Goal: Task Accomplishment & Management: Use online tool/utility

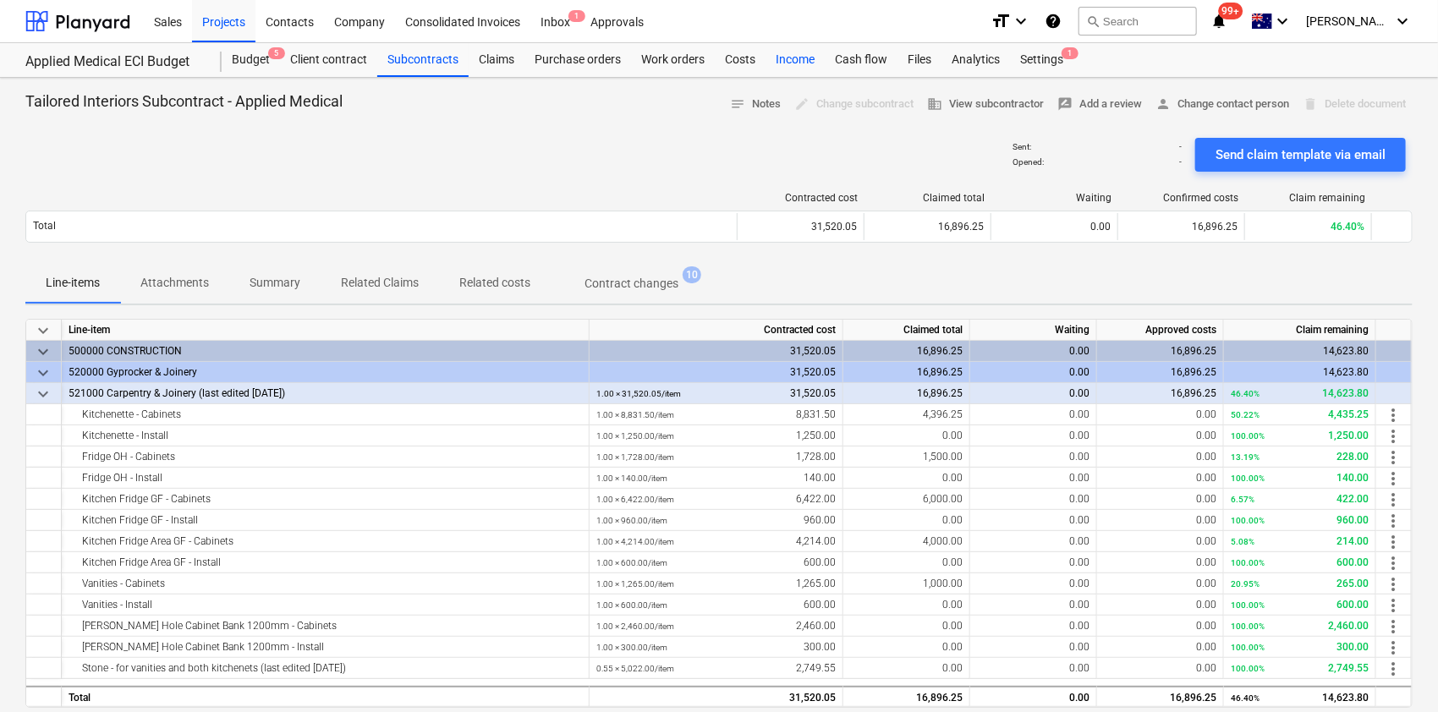
click at [802, 64] on div "Income" at bounding box center [795, 60] width 59 height 34
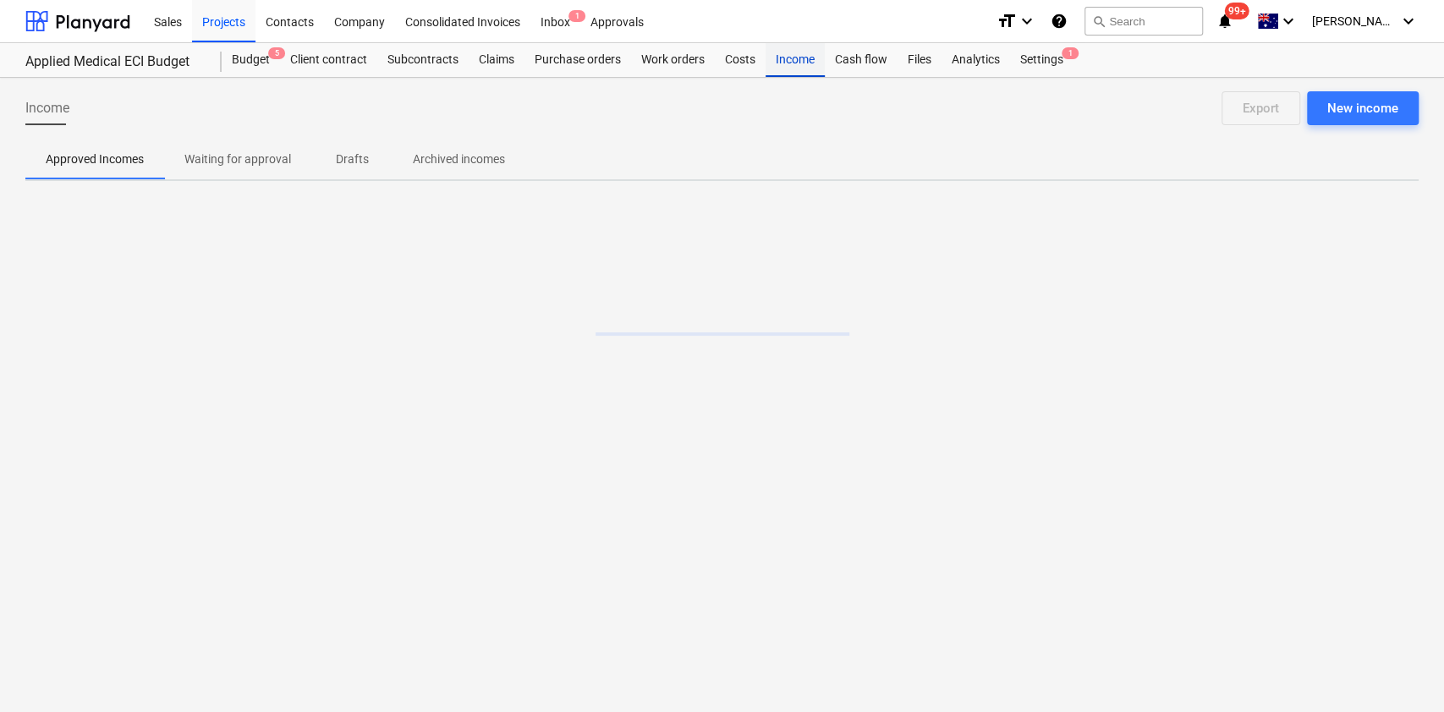
click at [802, 64] on div "Income" at bounding box center [795, 60] width 59 height 34
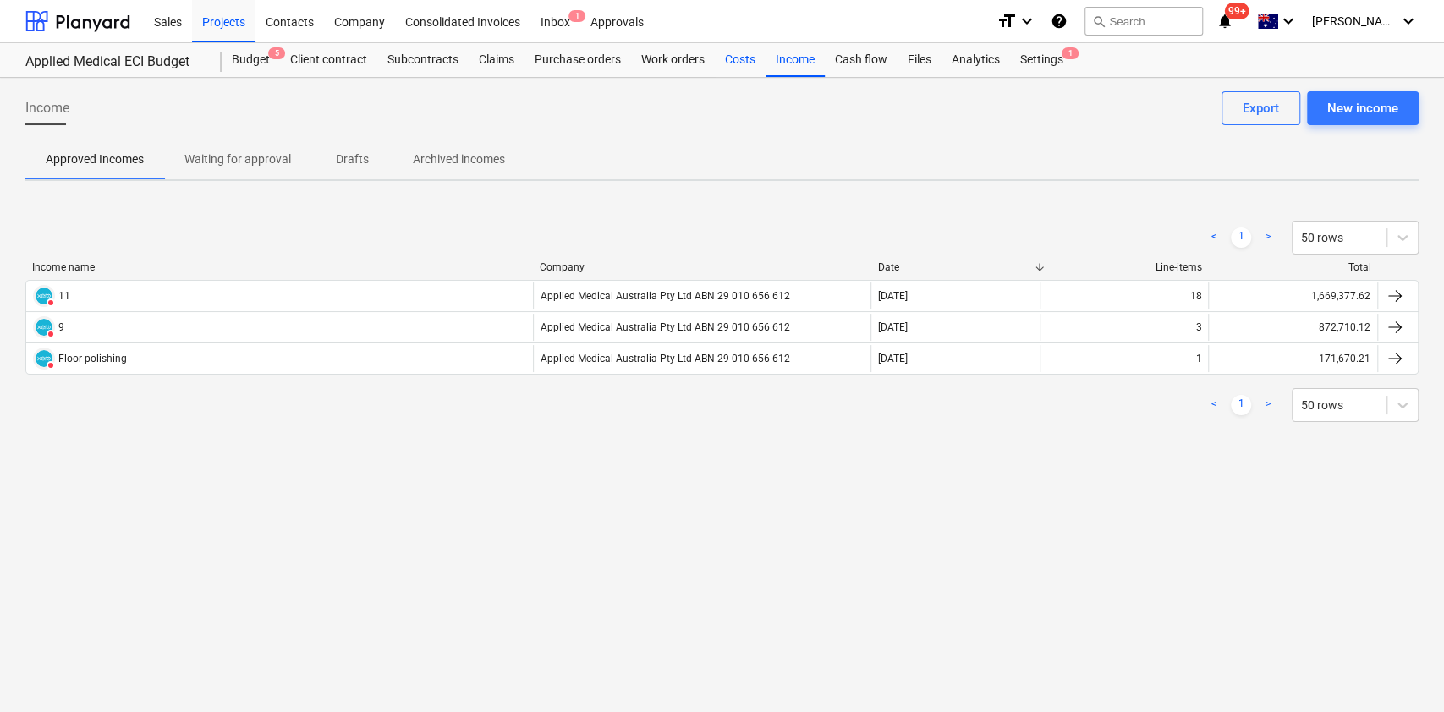
click at [762, 58] on div "Costs" at bounding box center [740, 60] width 51 height 34
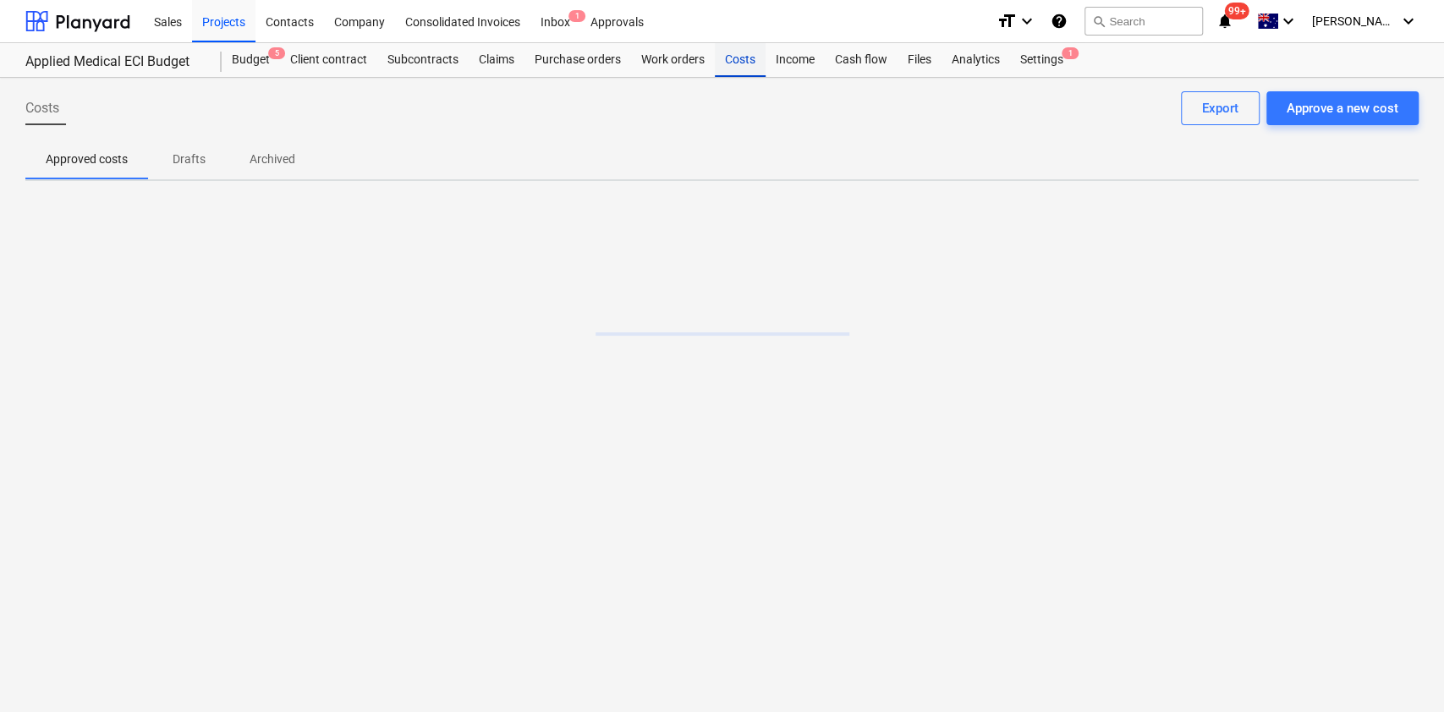
click at [757, 58] on div "Costs" at bounding box center [740, 60] width 51 height 34
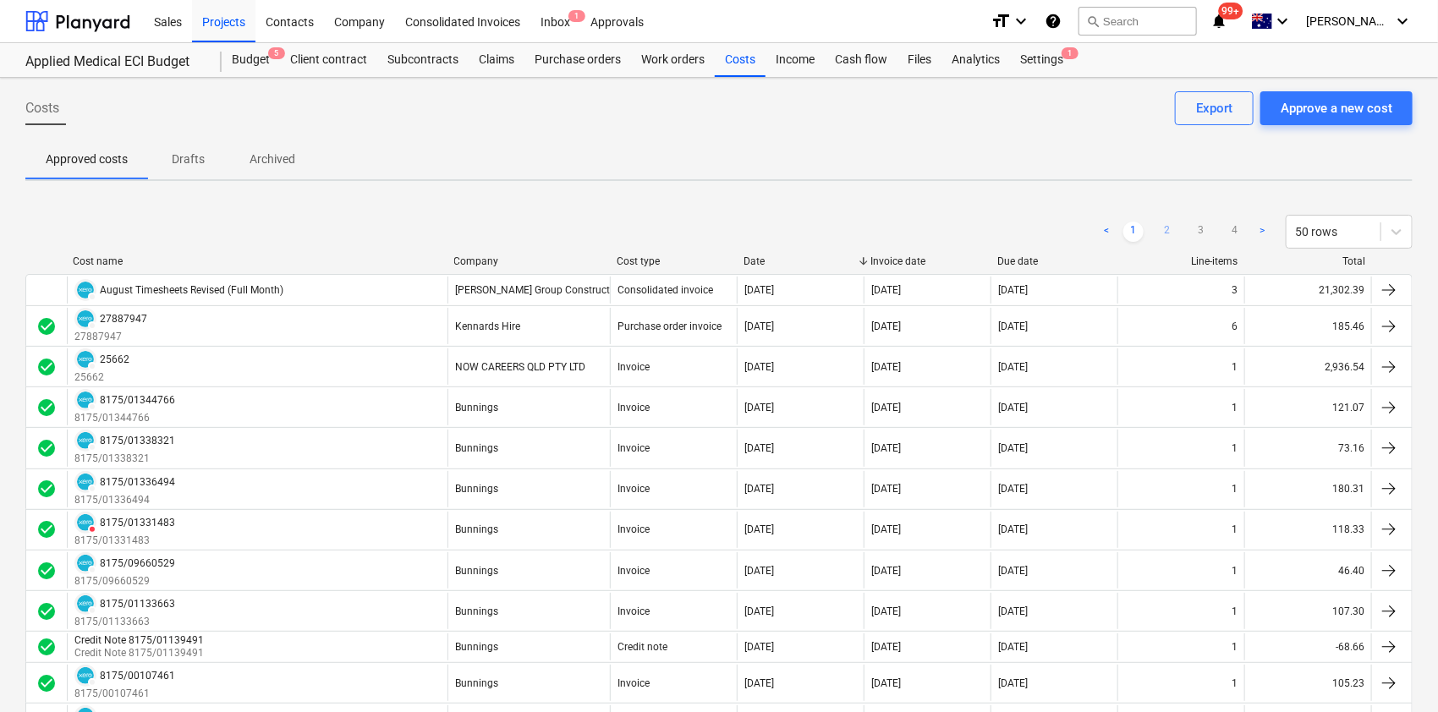
click at [1178, 232] on ul "< 1 2 3 4 >" at bounding box center [1184, 232] width 176 height 20
click at [1172, 232] on link "2" at bounding box center [1167, 232] width 20 height 20
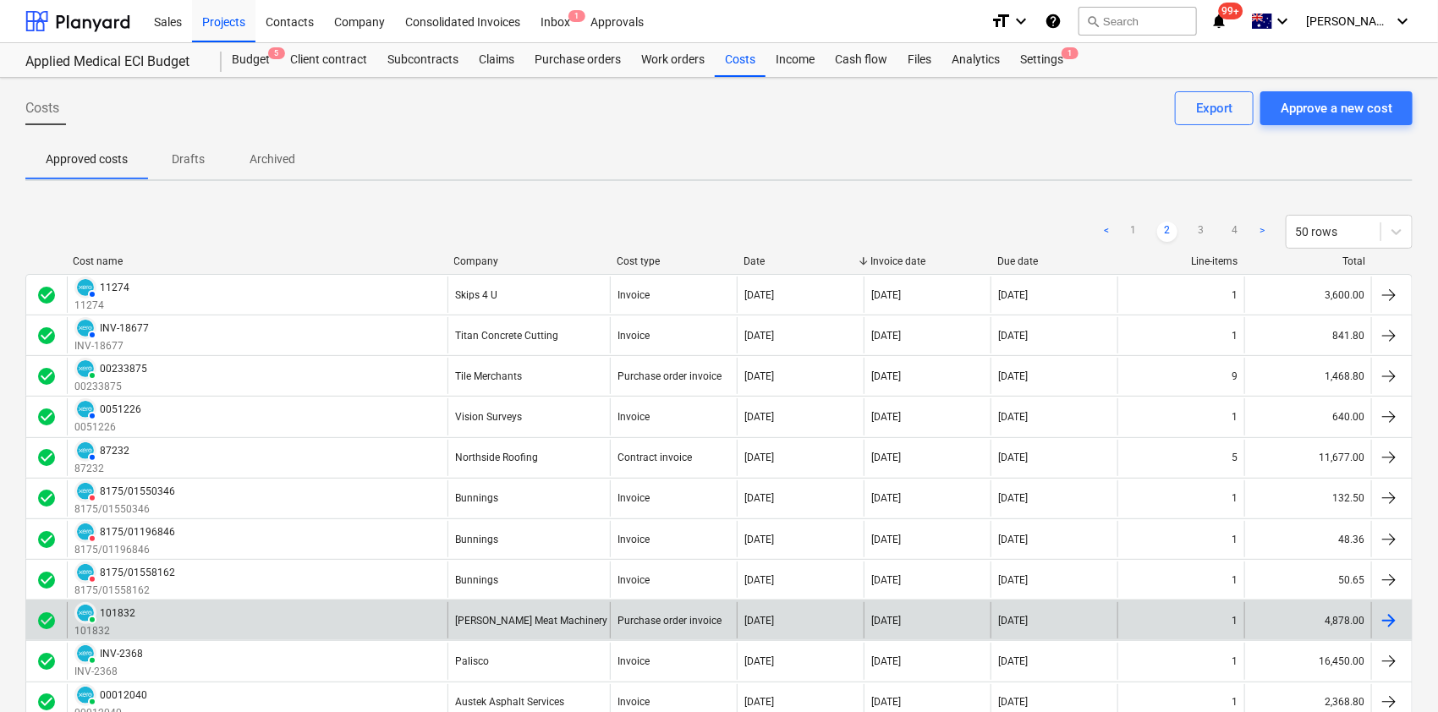
scroll to position [113, 0]
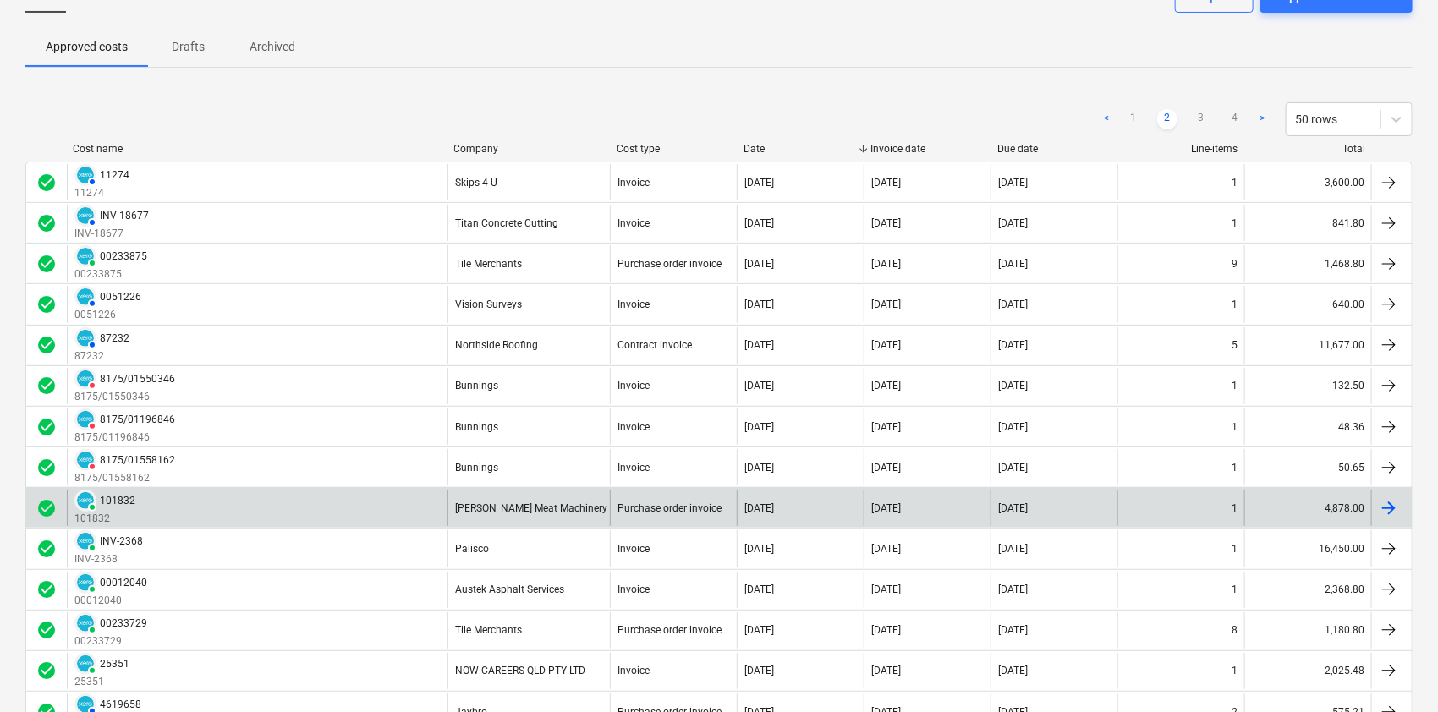
click at [553, 519] on div "[PERSON_NAME] Meat Machinery" at bounding box center [529, 508] width 162 height 36
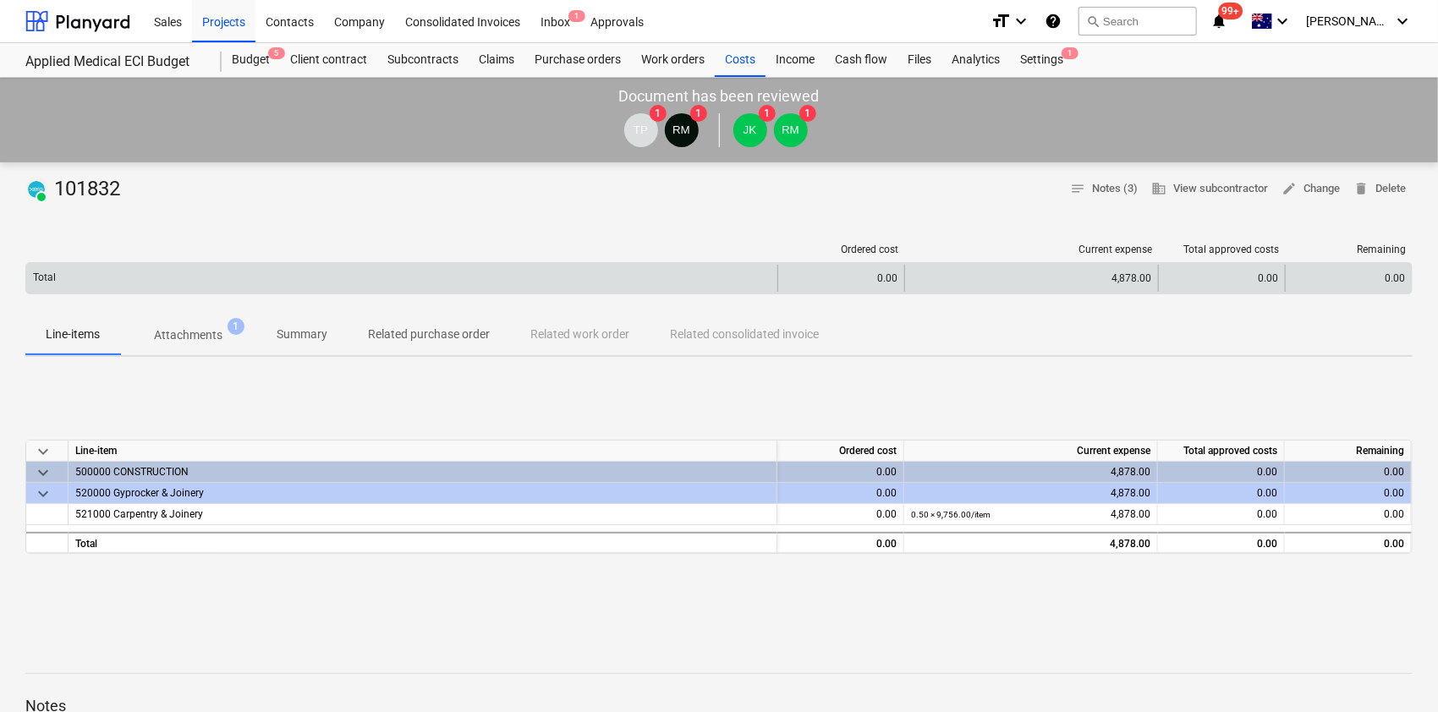
click at [222, 270] on div "Total" at bounding box center [401, 278] width 751 height 27
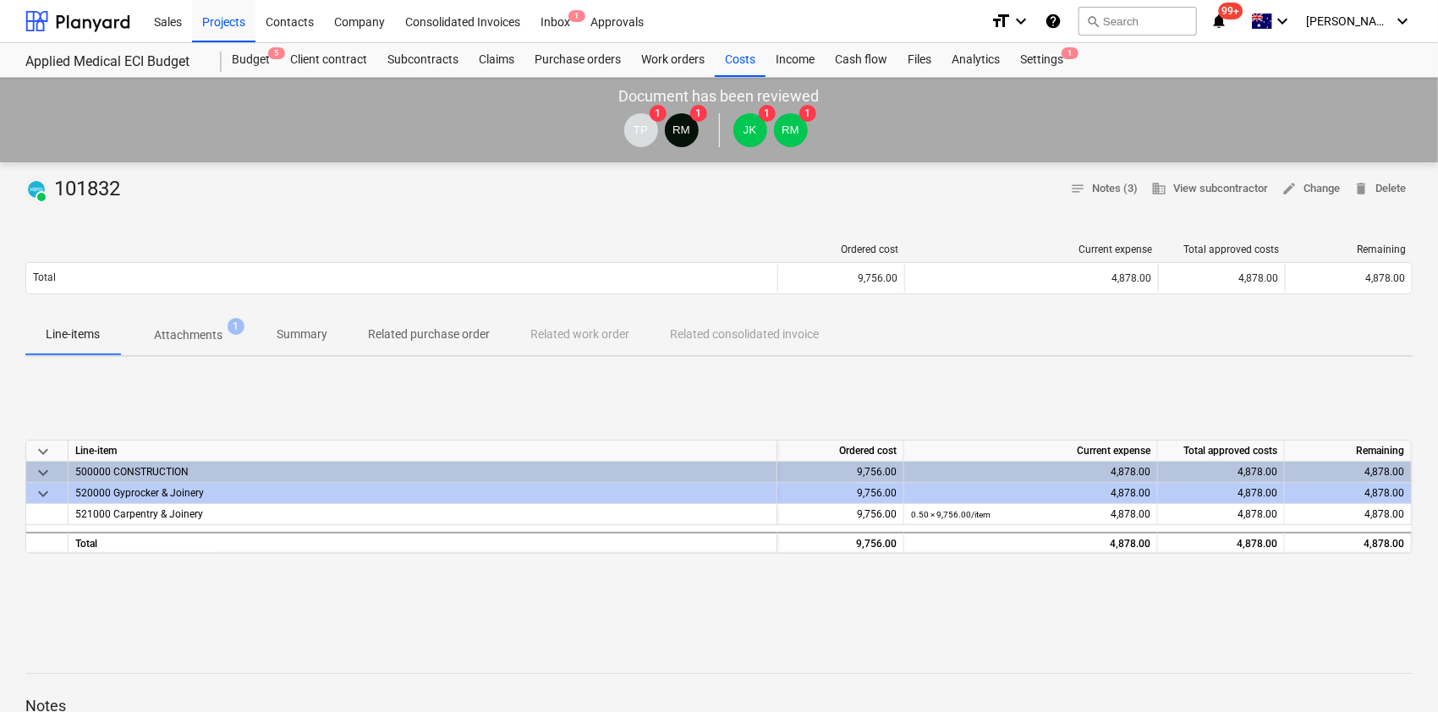
click at [222, 328] on span "Attachments 1" at bounding box center [188, 336] width 96 height 18
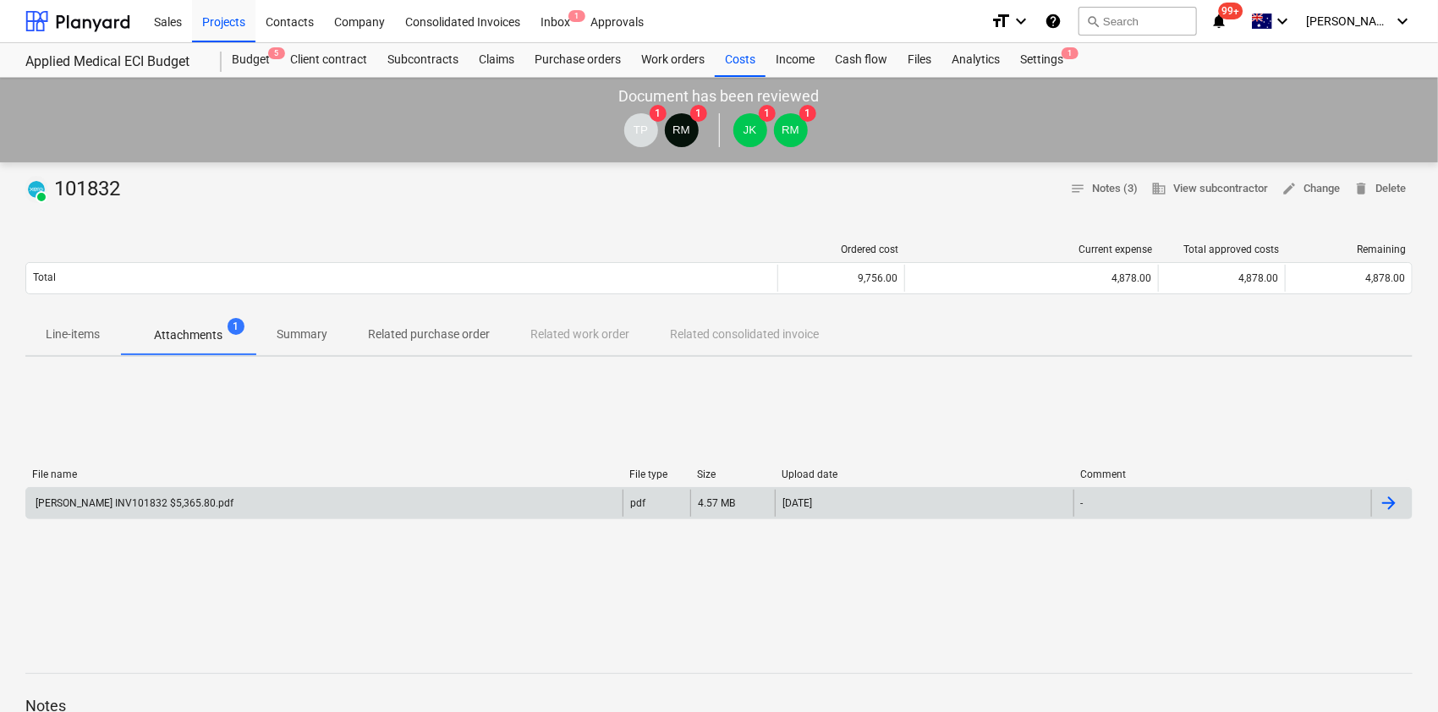
click at [208, 494] on div "[PERSON_NAME] INV101832 $5,365.80.pdf" at bounding box center [324, 503] width 596 height 27
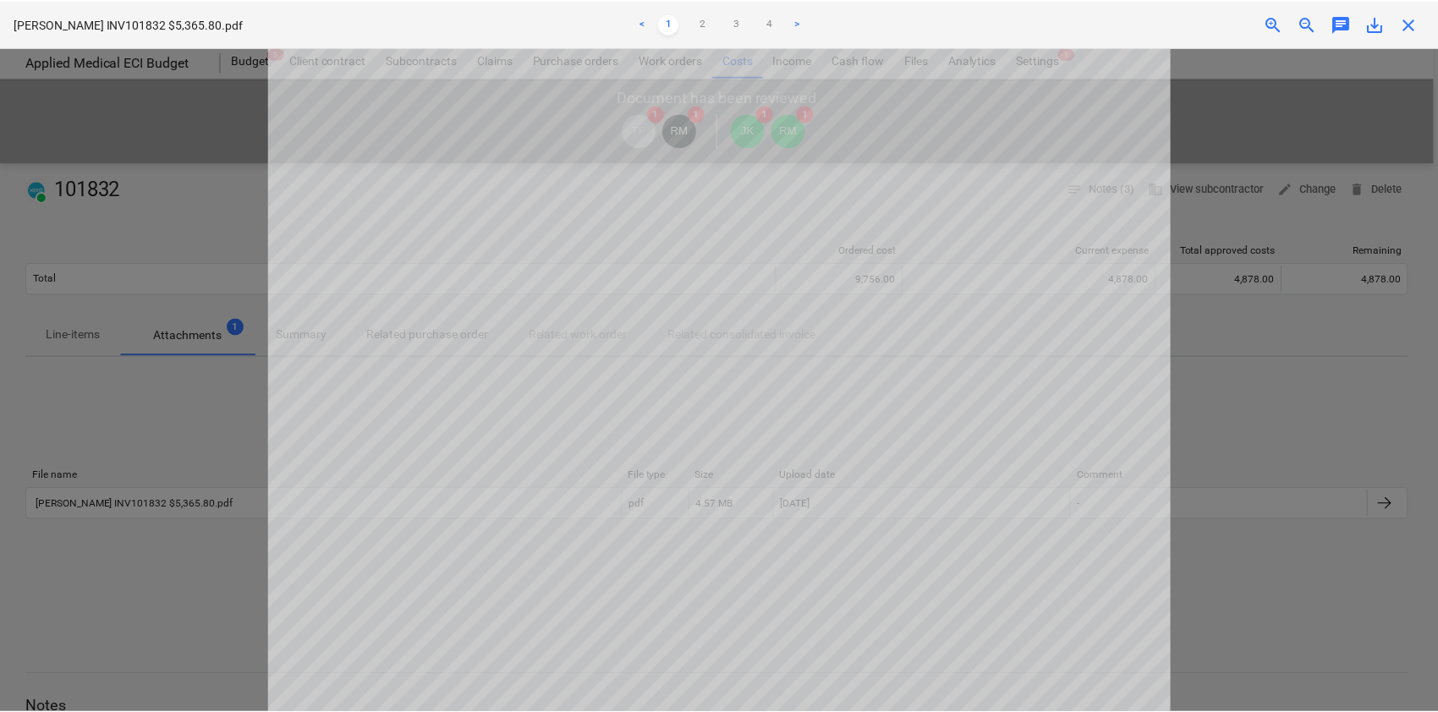
scroll to position [338, 0]
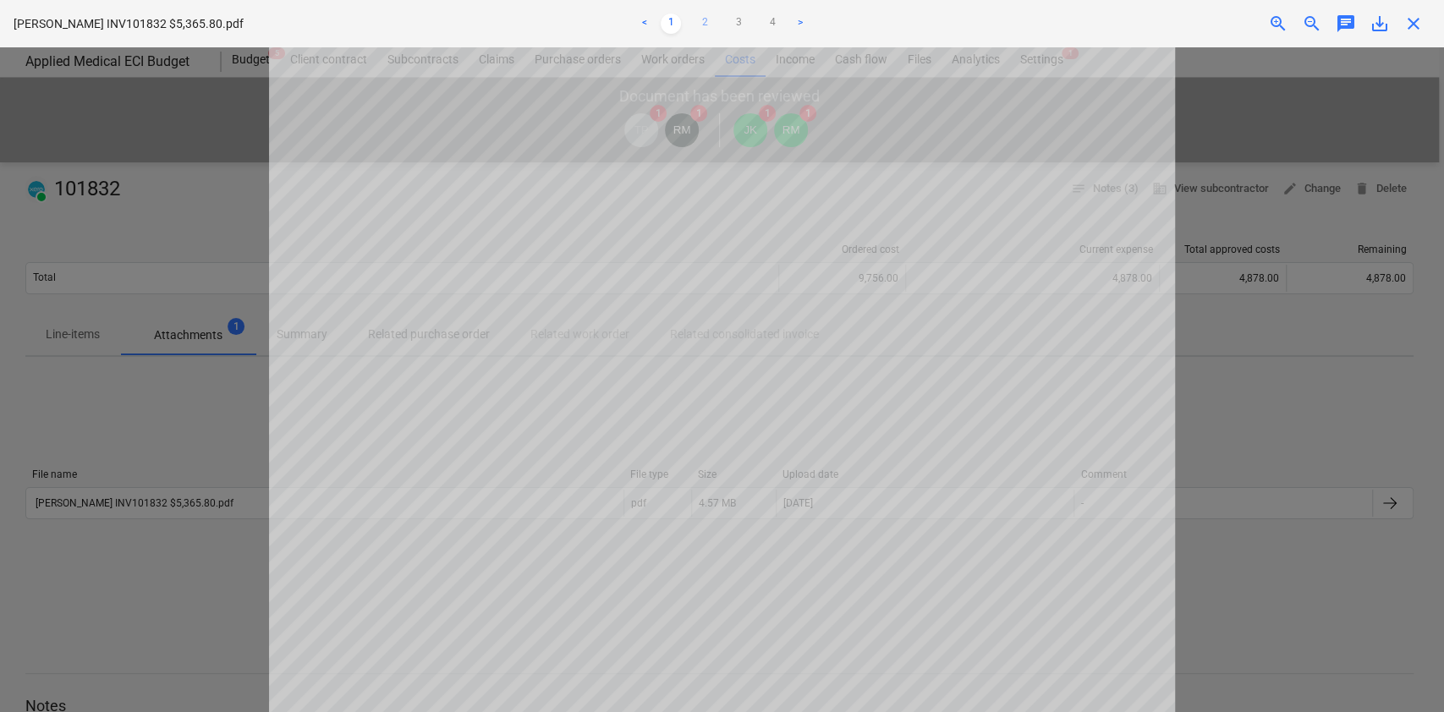
click at [699, 25] on link "2" at bounding box center [705, 24] width 20 height 20
click at [728, 22] on link "3" at bounding box center [738, 24] width 20 height 20
click at [777, 30] on link "4" at bounding box center [772, 24] width 20 height 20
click at [665, 18] on link "1" at bounding box center [671, 24] width 20 height 20
click at [1409, 28] on span "close" at bounding box center [1413, 24] width 20 height 20
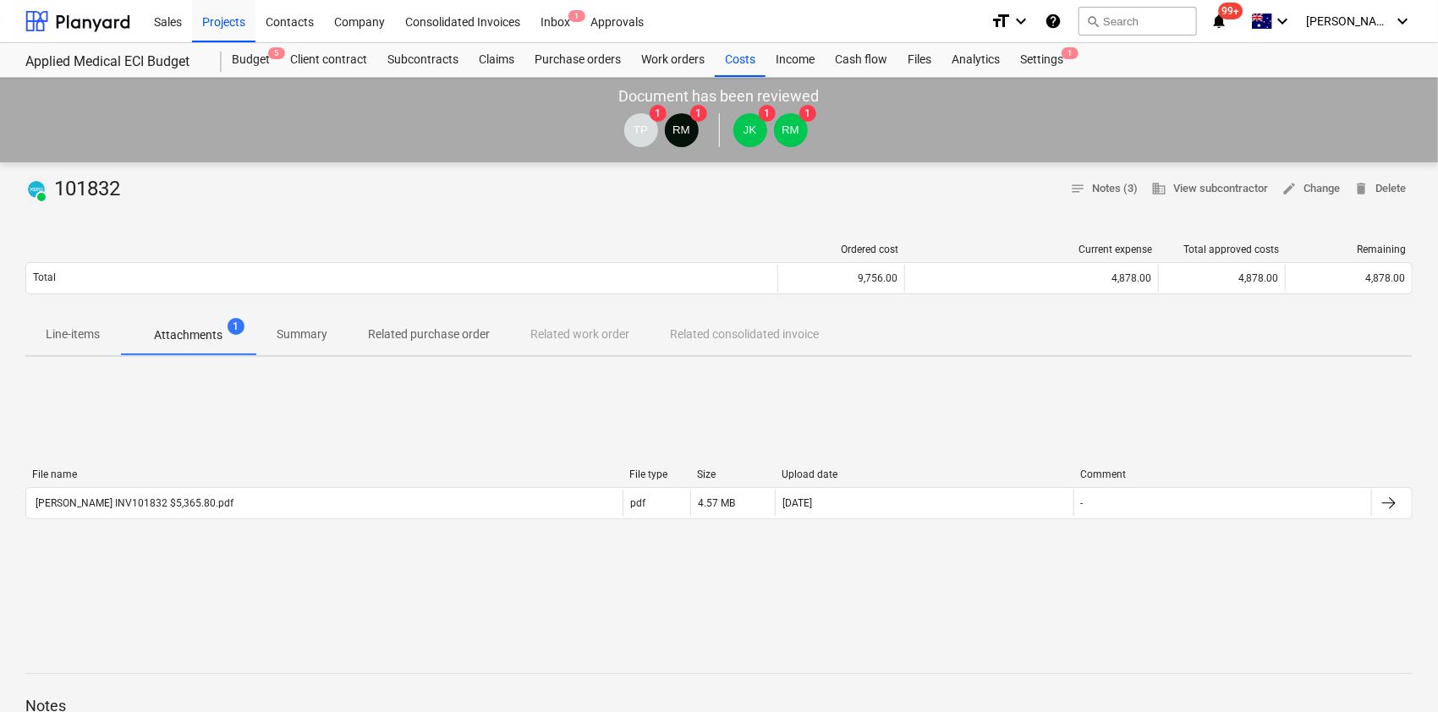
click at [367, 331] on div "Line-items Attachments 1 Summary Related purchase order Related work order Rela…" at bounding box center [718, 335] width 1387 height 41
click at [405, 333] on p "Related purchase order" at bounding box center [429, 335] width 122 height 18
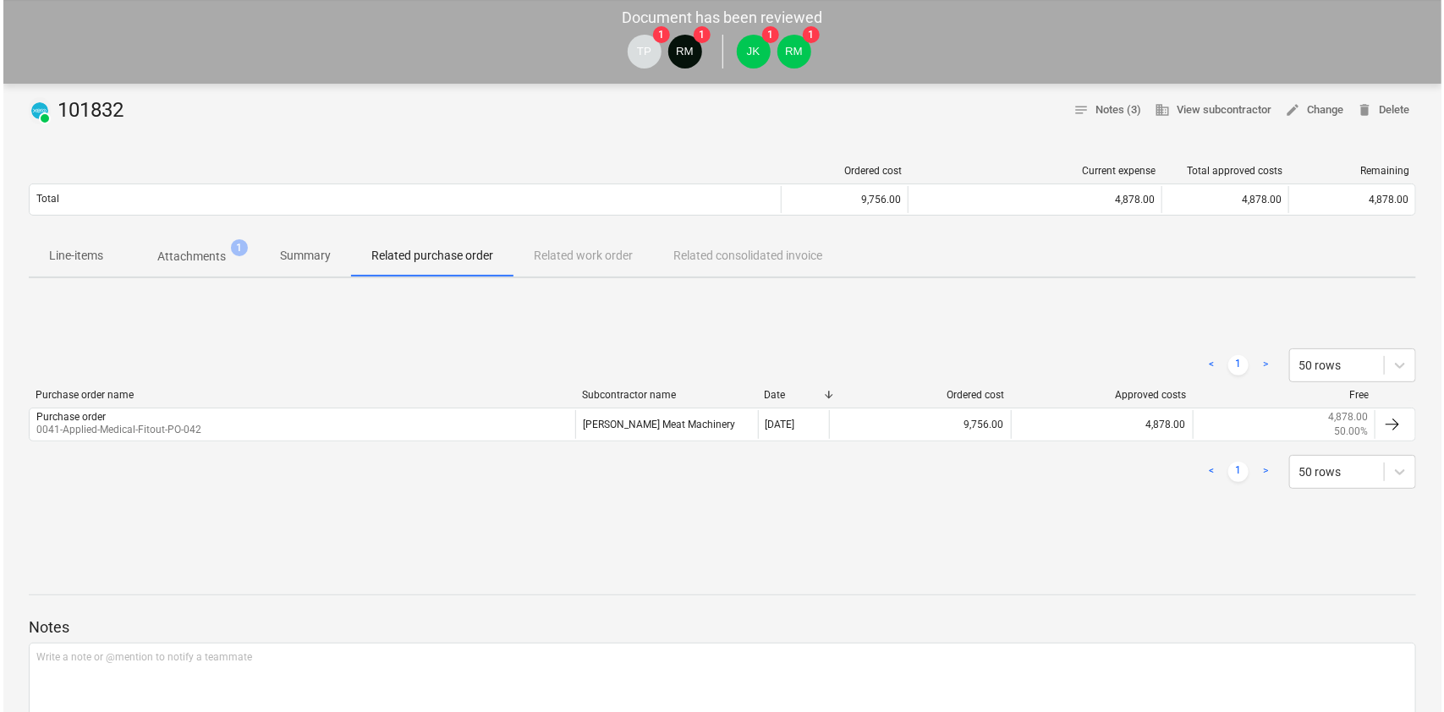
scroll to position [113, 0]
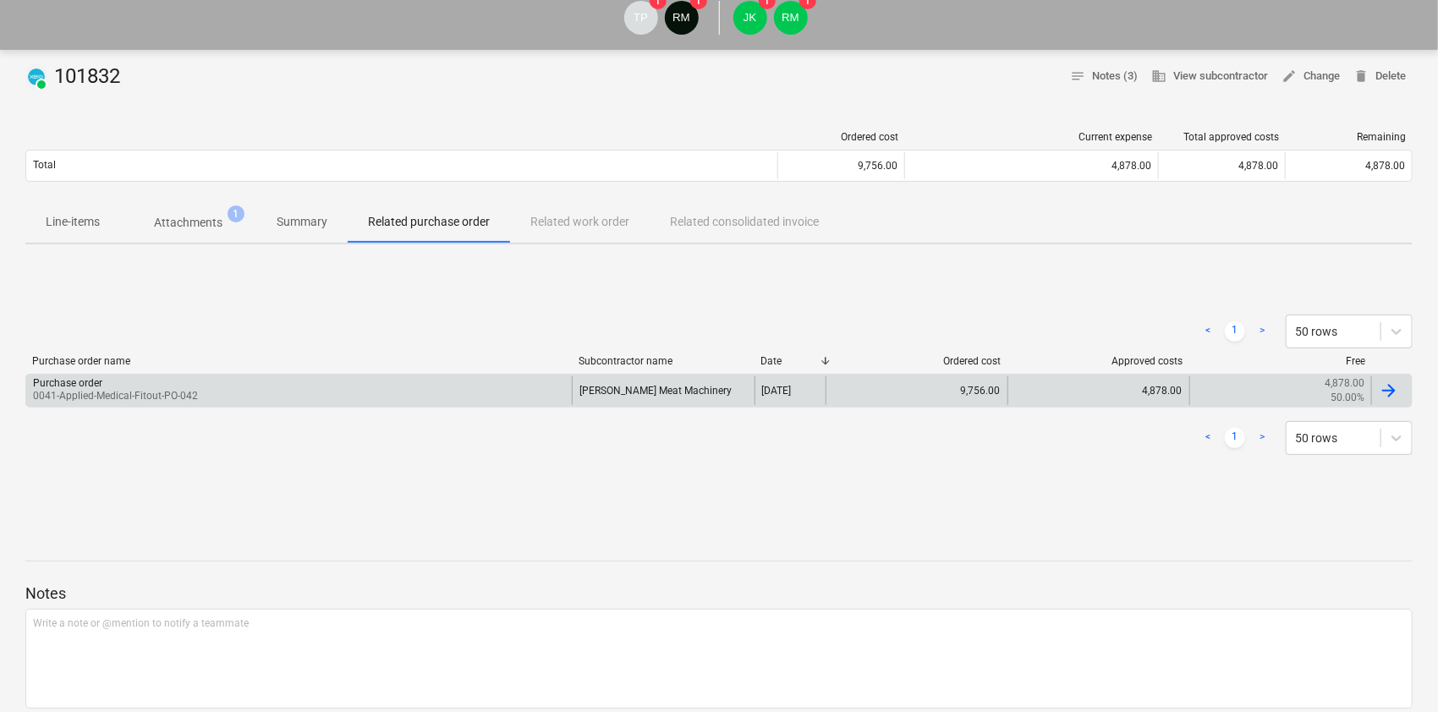
click at [193, 380] on div "Purchase order" at bounding box center [115, 383] width 165 height 12
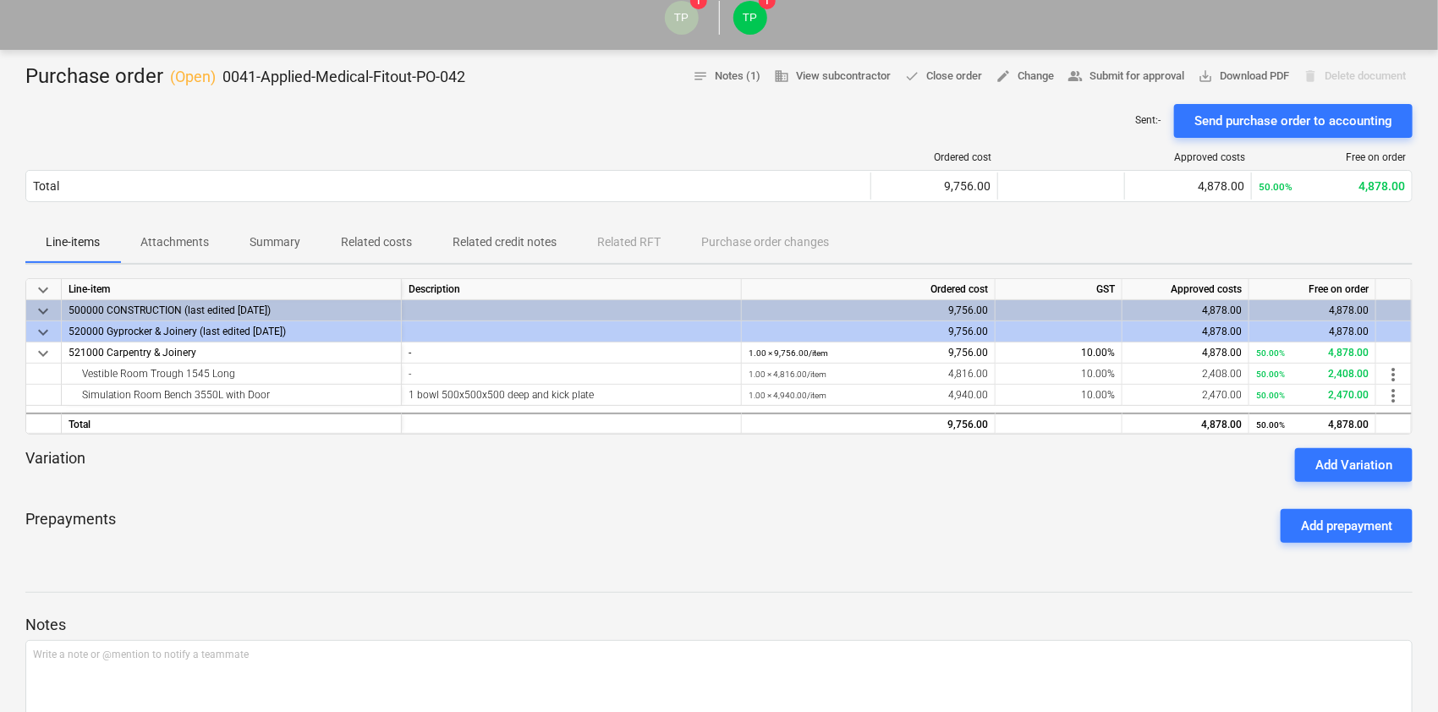
click at [180, 211] on div "Ordered cost Approved costs Free on order Total 9,756.00 4,878.00 50.00% 4,878.…" at bounding box center [718, 180] width 1387 height 85
click at [179, 253] on span "Attachments" at bounding box center [174, 242] width 109 height 28
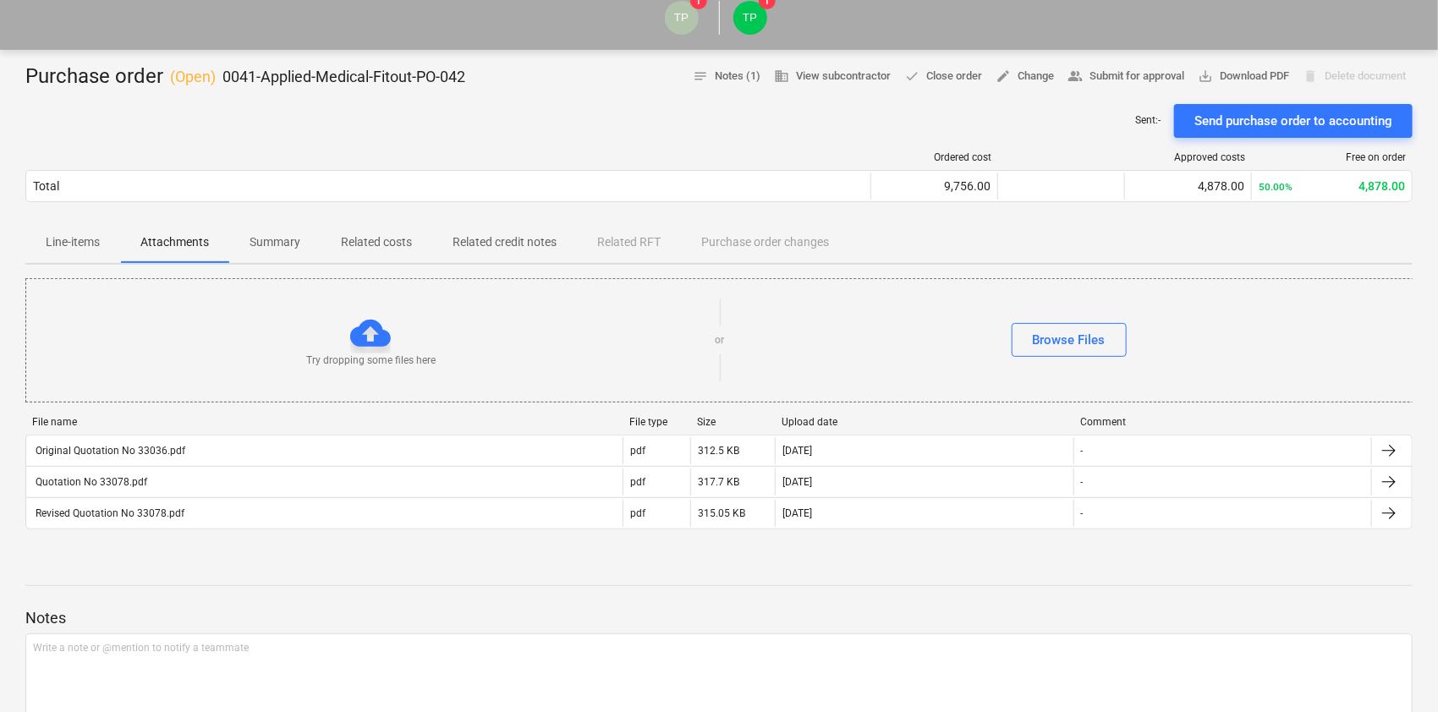
click at [226, 530] on div "File name File type Size Upload date Comment Original Quotation No 33036.pdf pd…" at bounding box center [718, 476] width 1387 height 120
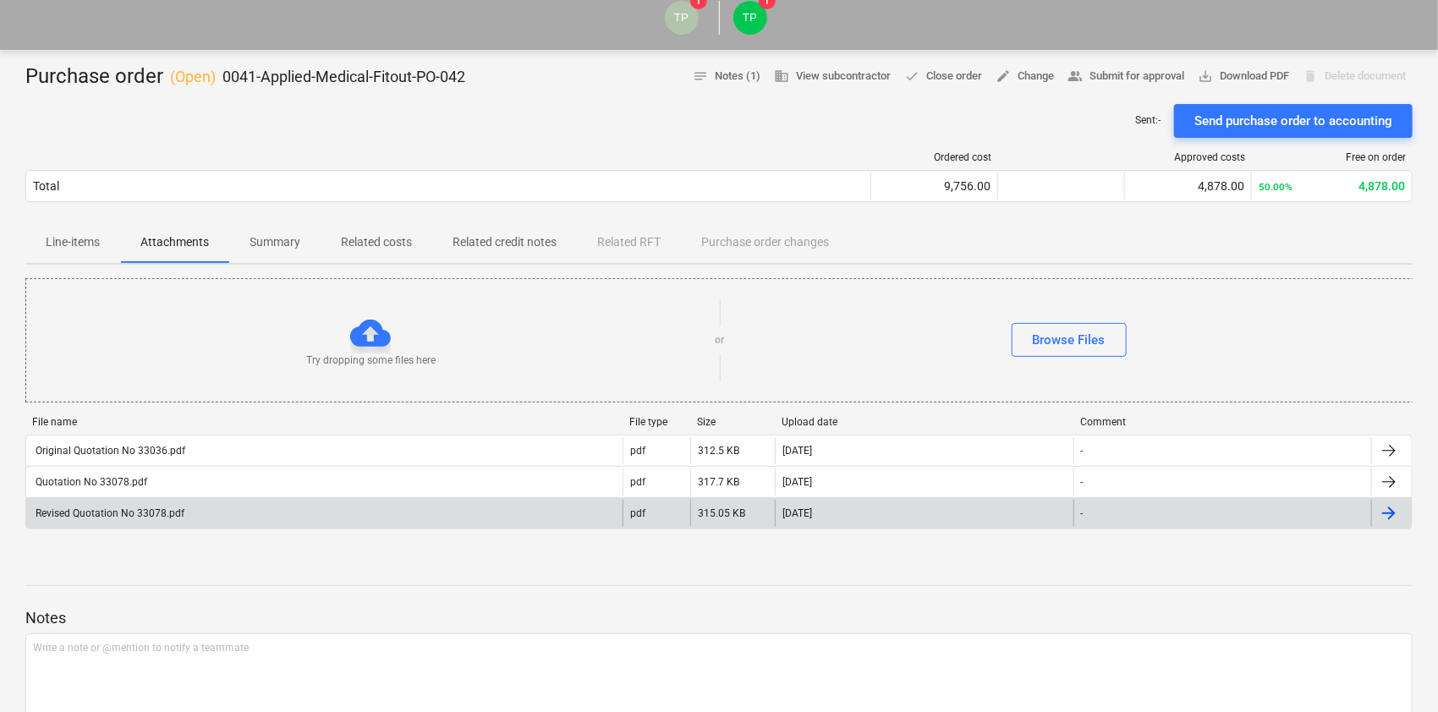
click at [223, 516] on div "Revised Quotation No 33078.pdf" at bounding box center [324, 513] width 596 height 27
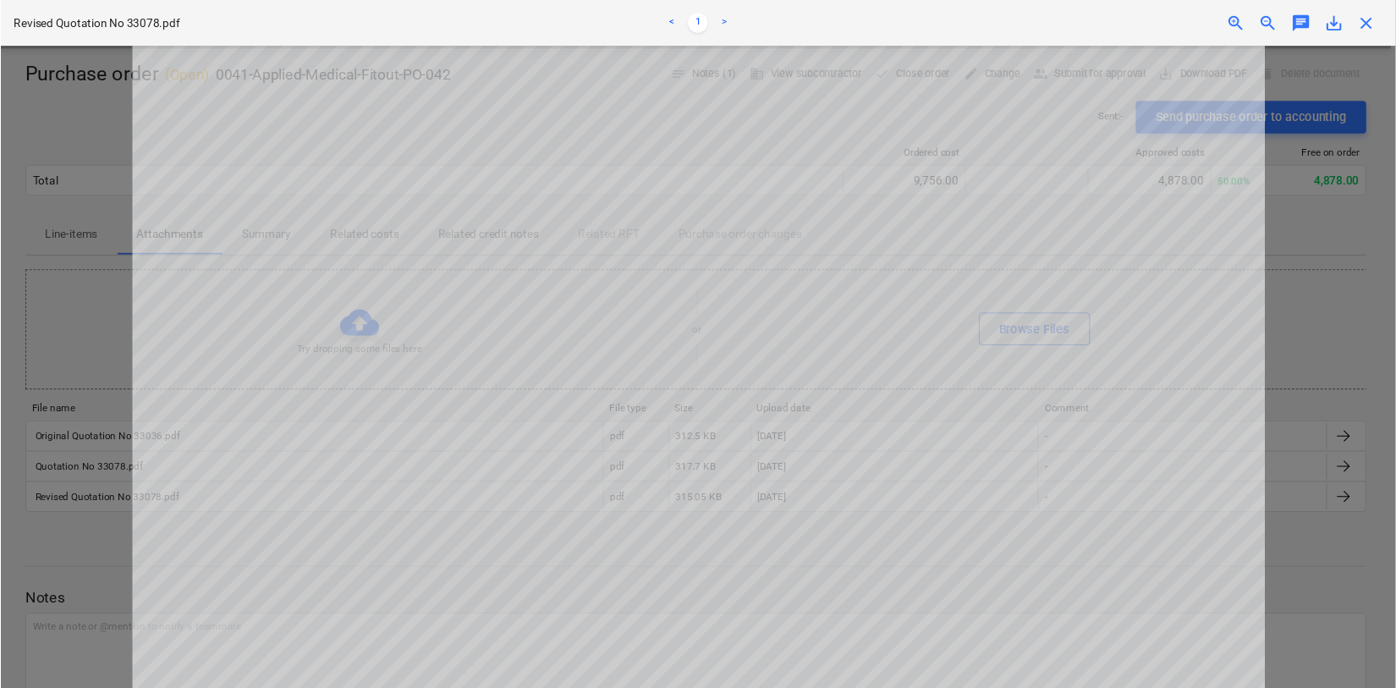
scroll to position [225, 0]
click at [1398, 24] on div "close" at bounding box center [1414, 24] width 34 height 20
click at [1406, 21] on span "close" at bounding box center [1413, 24] width 20 height 20
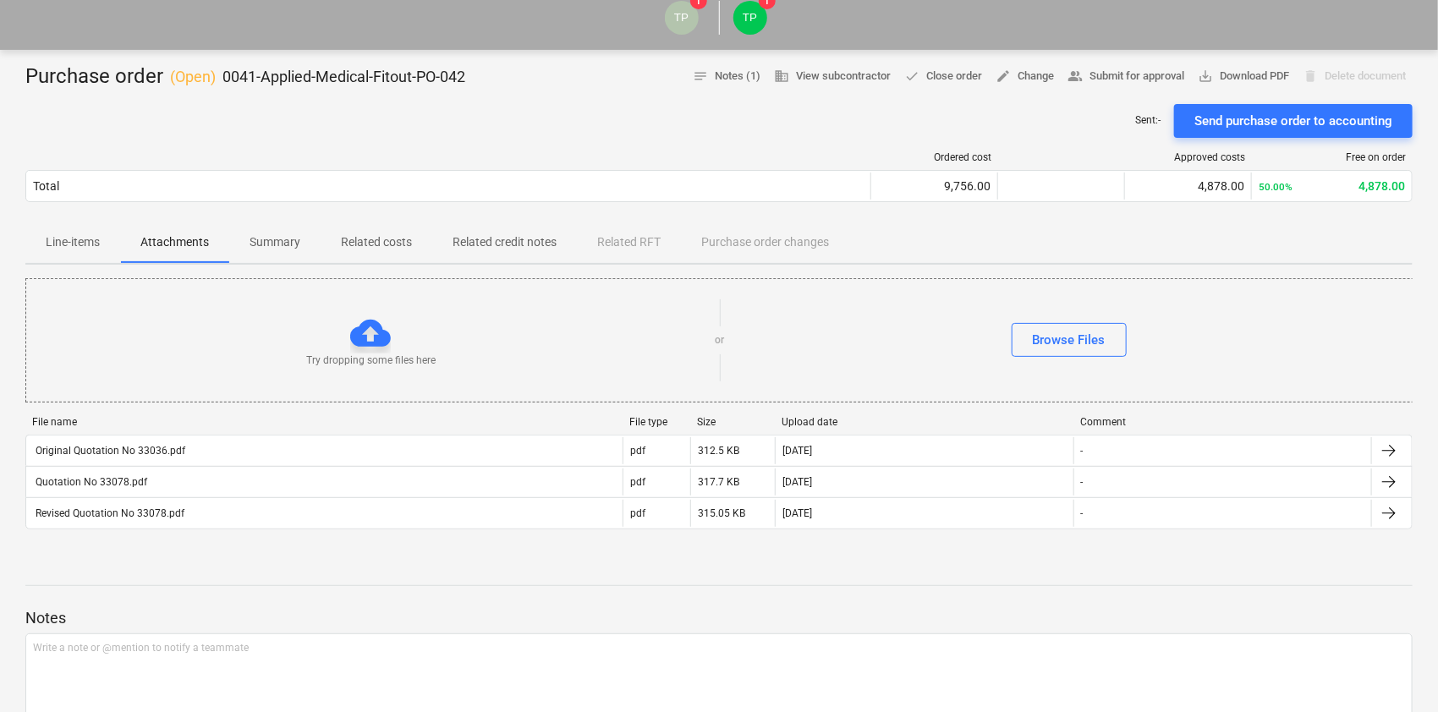
click at [85, 239] on p "Line-items" at bounding box center [73, 242] width 54 height 18
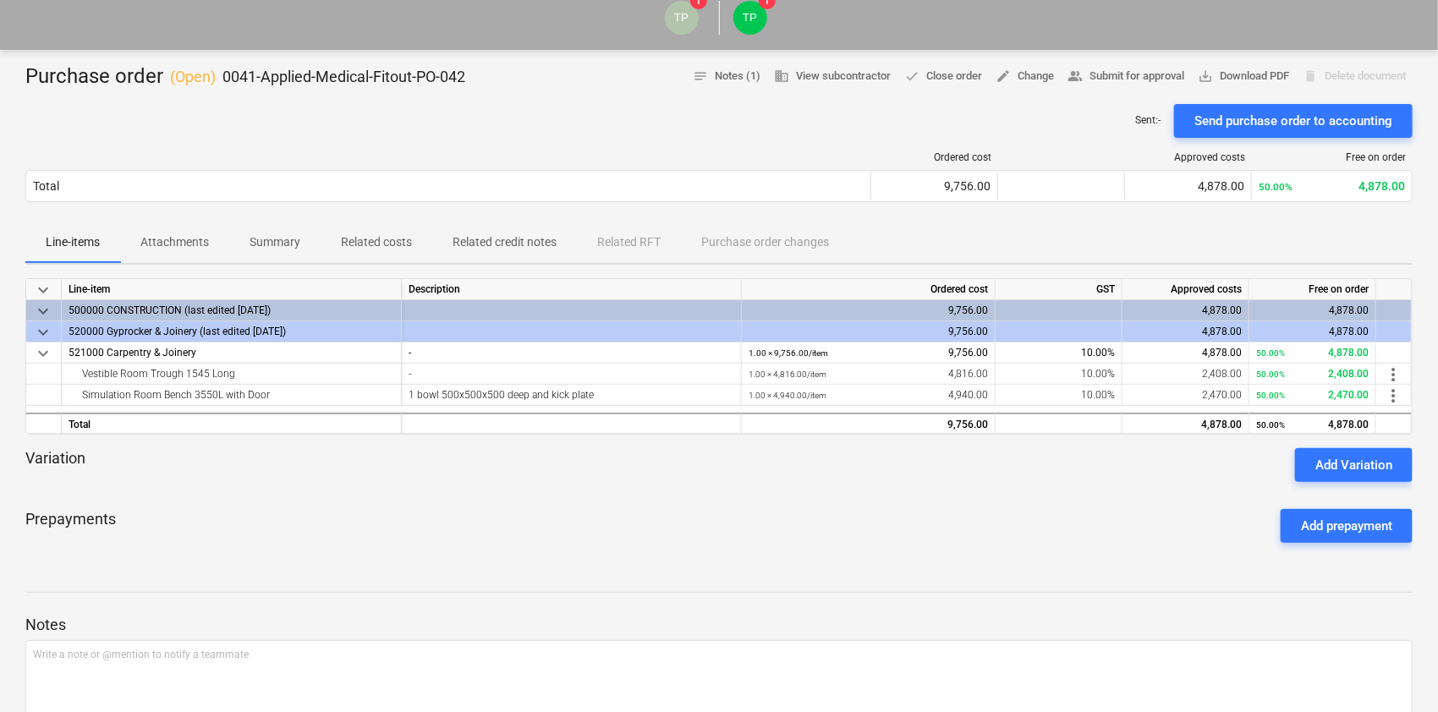
click at [159, 230] on span "Attachments" at bounding box center [174, 242] width 109 height 28
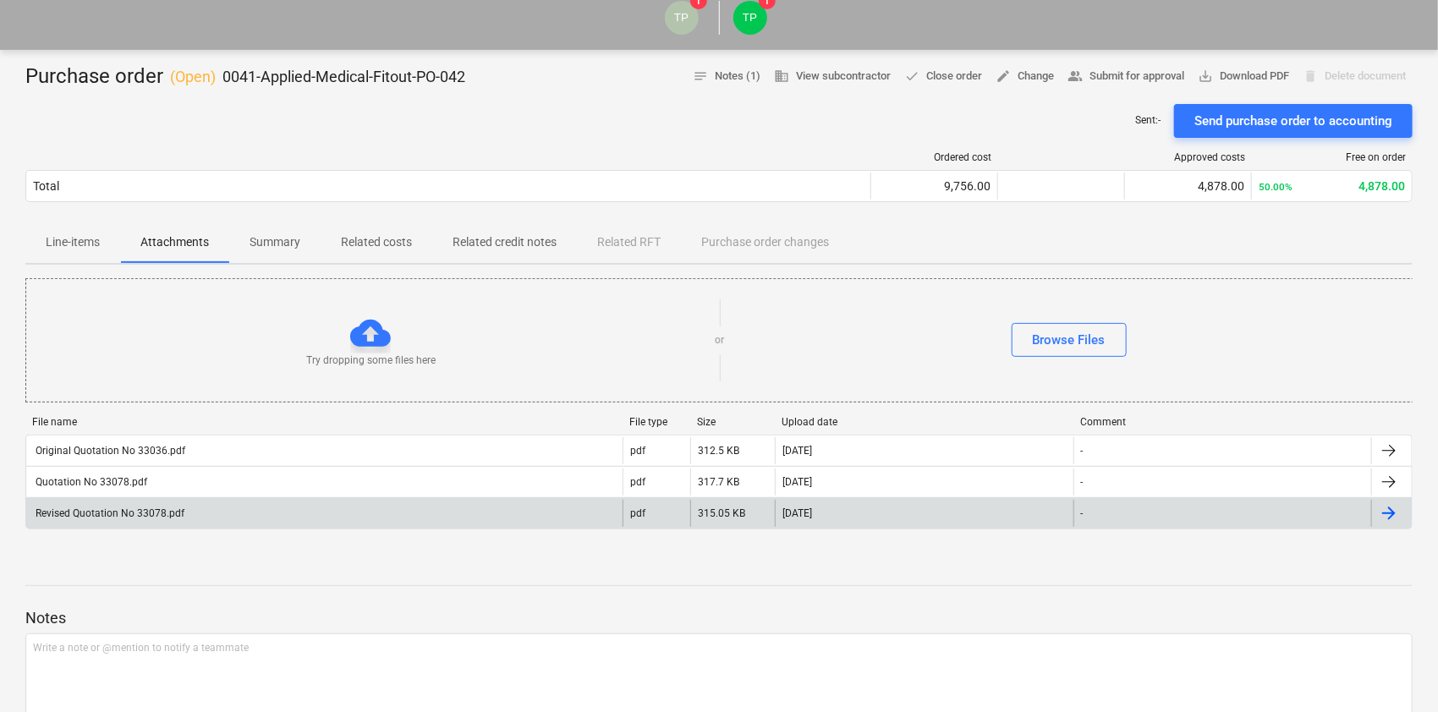
click at [235, 521] on div "Revised Quotation No 33078.pdf" at bounding box center [324, 513] width 596 height 27
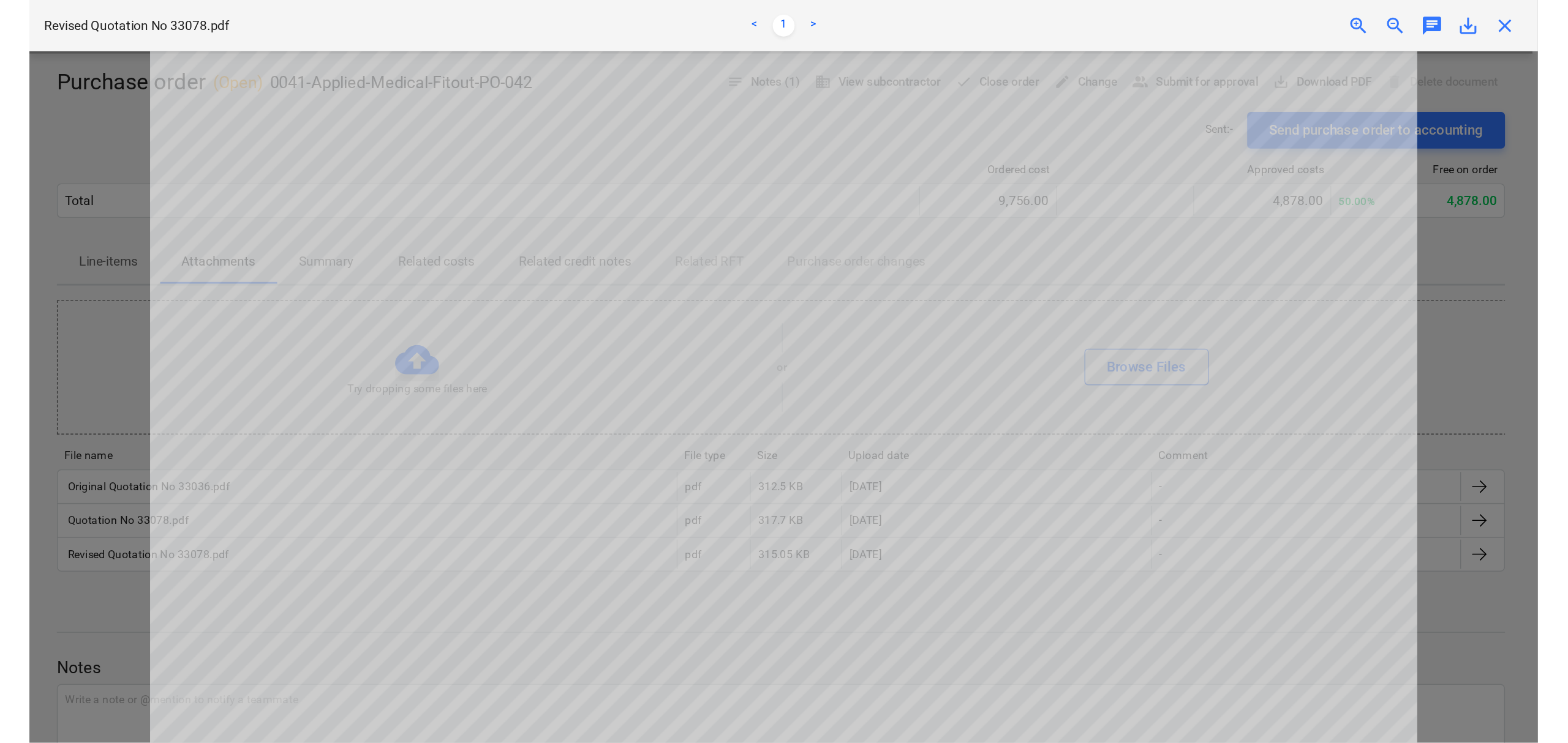
scroll to position [77, 0]
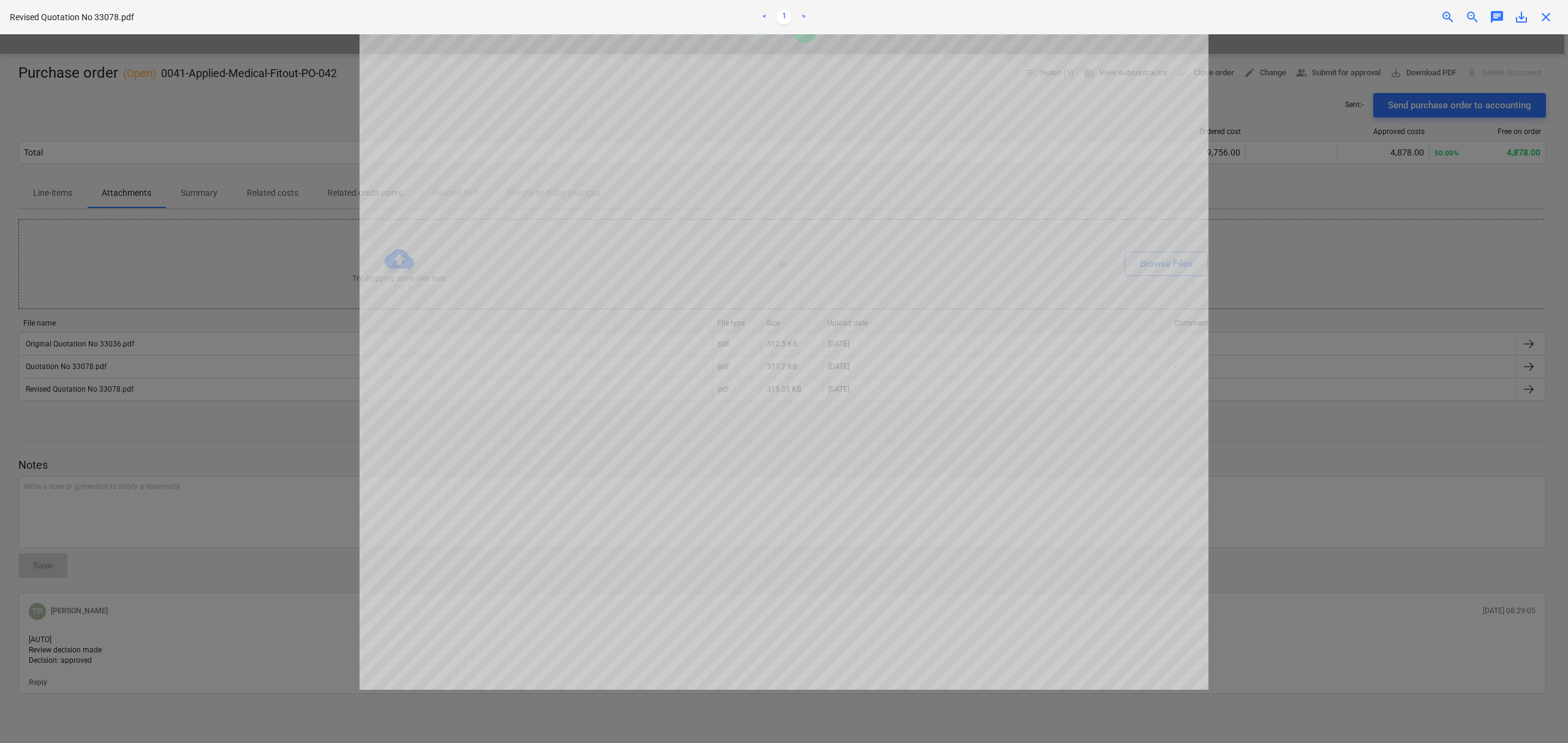
click at [1040, 30] on div "Revised Quotation No 33078.pdf < 1 > zoom_in zoom_out chat 0 save_alt close" at bounding box center [784, 17] width 1568 height 34
click at [1040, 20] on span "zoom_in" at bounding box center [1448, 17] width 14 height 14
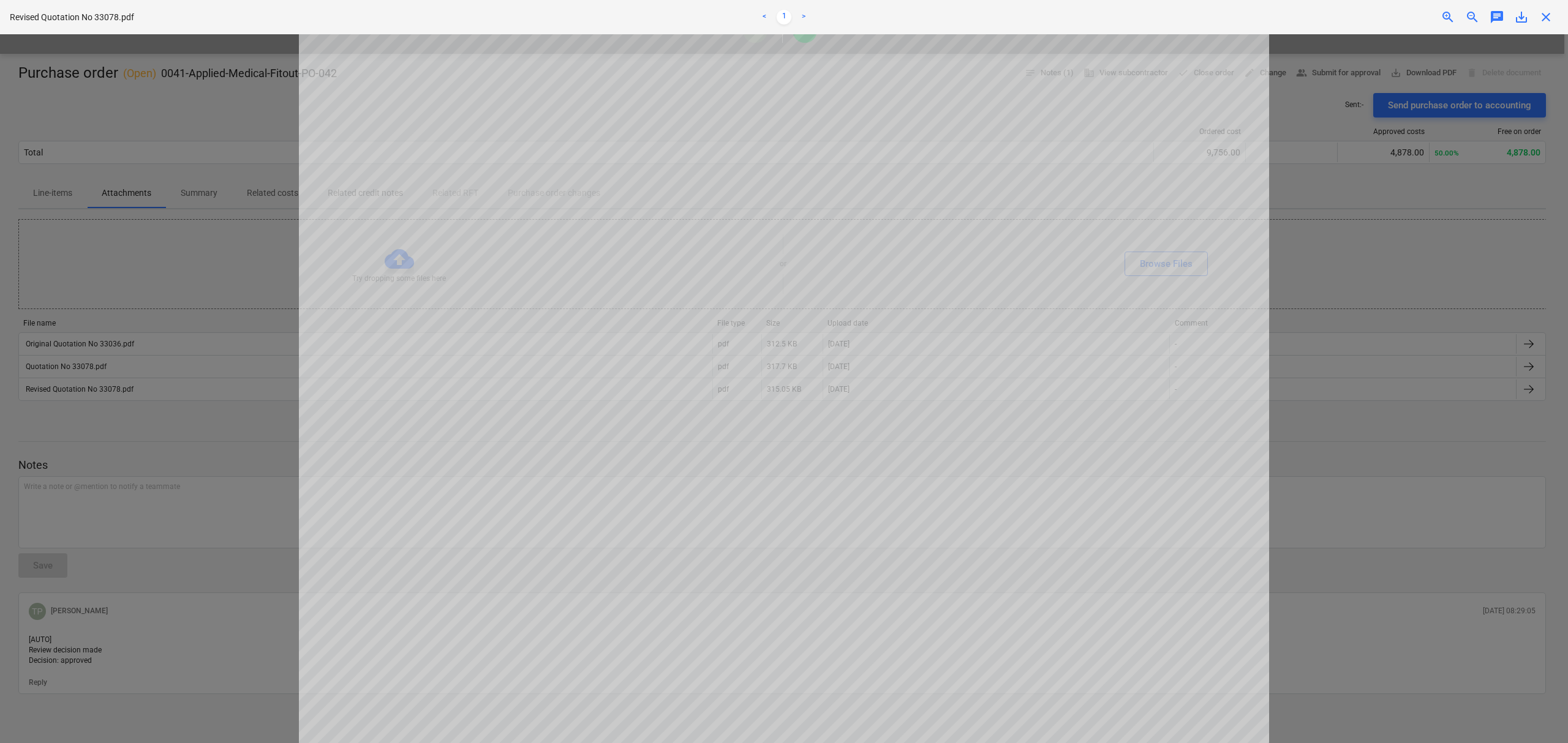
scroll to position [42, 0]
